Goal: Transaction & Acquisition: Obtain resource

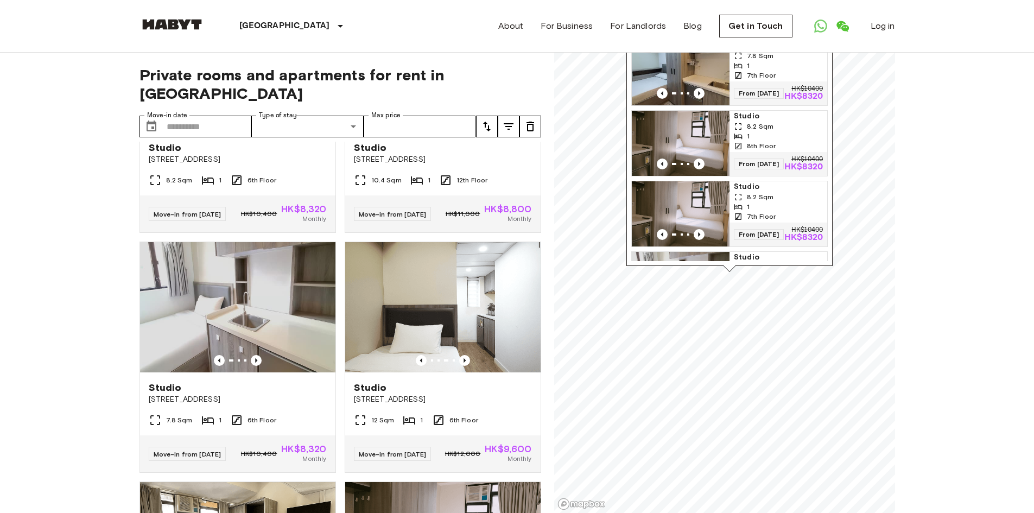
scroll to position [54, 0]
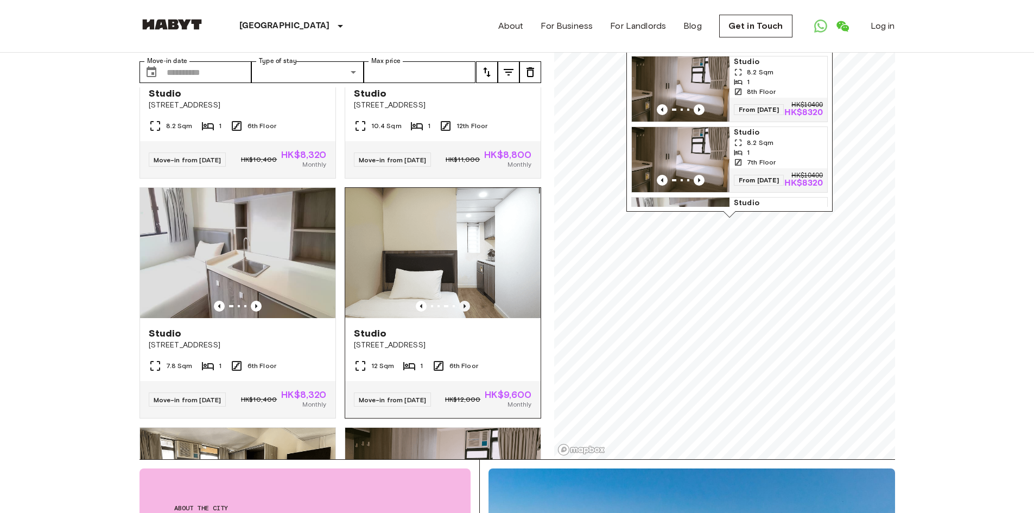
click at [459, 311] on icon "Previous image" at bounding box center [464, 306] width 11 height 11
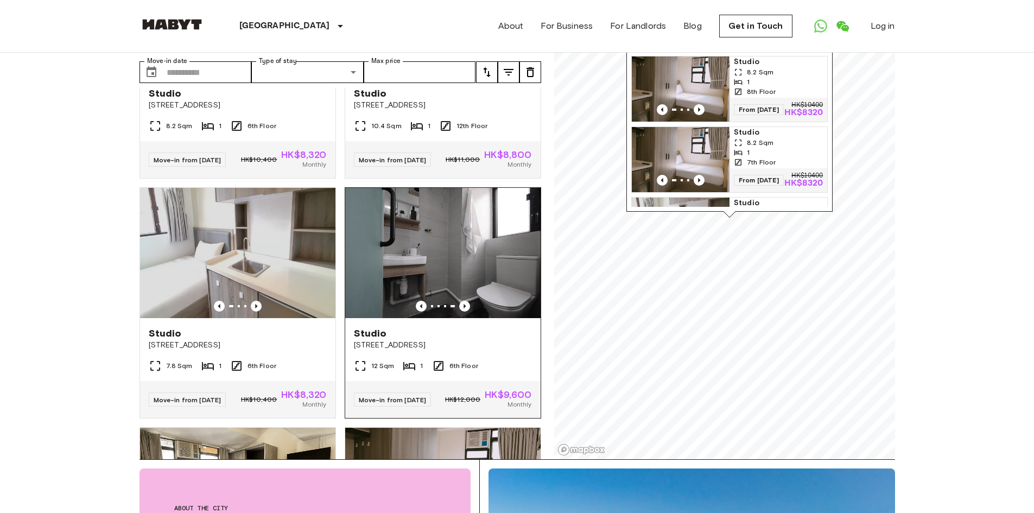
click at [466, 277] on img at bounding box center [442, 253] width 195 height 130
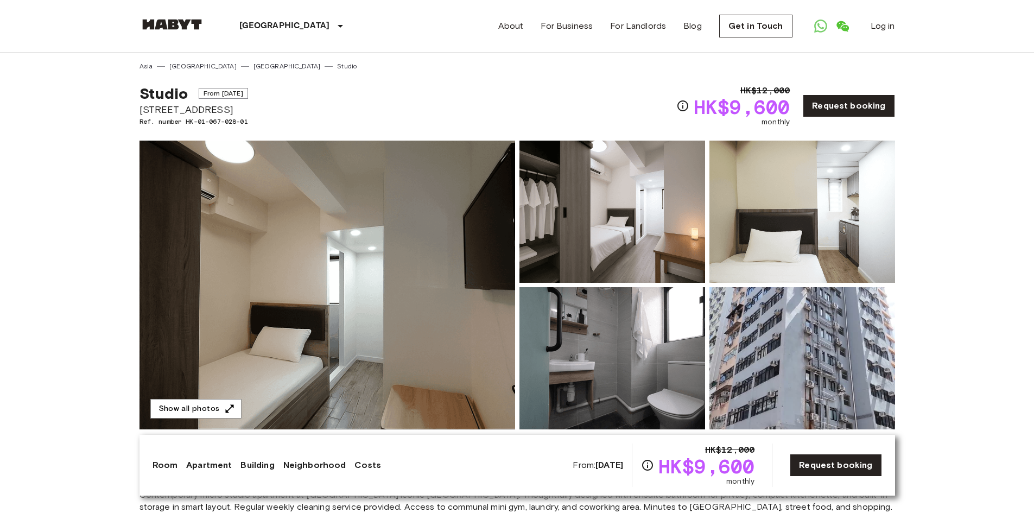
click at [578, 312] on img at bounding box center [612, 358] width 186 height 142
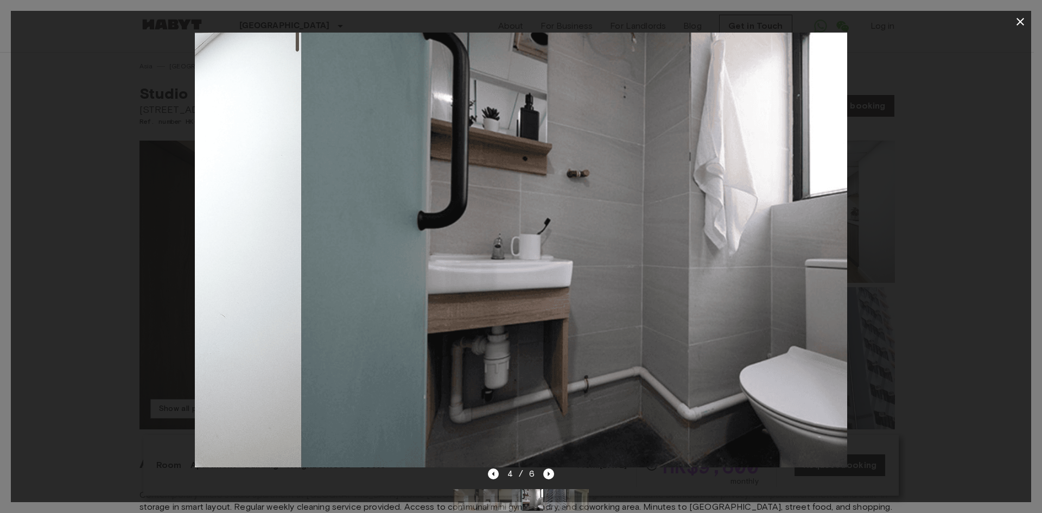
drag, startPoint x: 475, startPoint y: 293, endPoint x: 586, endPoint y: 294, distance: 110.7
click at [585, 294] on img at bounding box center [627, 250] width 652 height 435
